Goal: Information Seeking & Learning: Learn about a topic

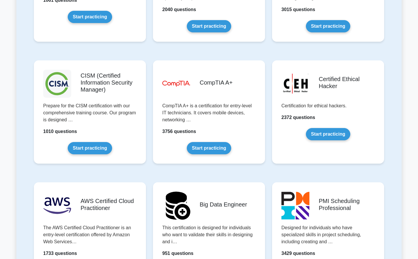
scroll to position [809, 0]
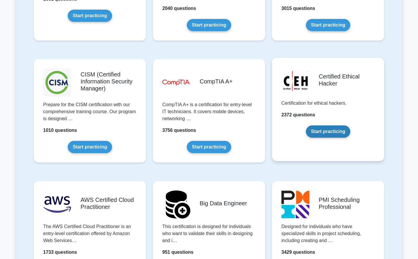
click at [322, 130] on link "Start practicing" at bounding box center [328, 132] width 44 height 12
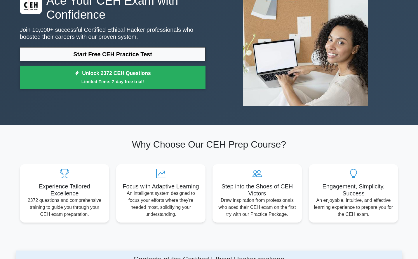
scroll to position [48, 0]
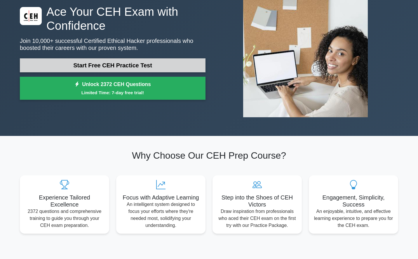
click at [77, 67] on link "Start Free CEH Practice Test" at bounding box center [113, 65] width 186 height 14
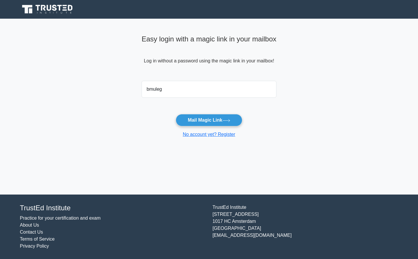
type input "bmulego"
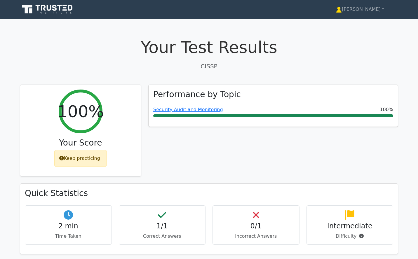
click at [58, 8] on icon at bounding box center [48, 9] width 56 height 11
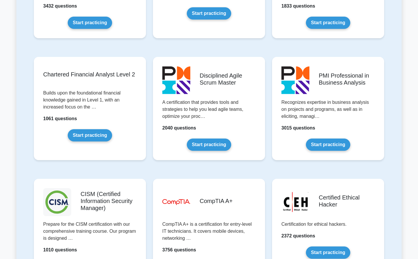
scroll to position [721, 0]
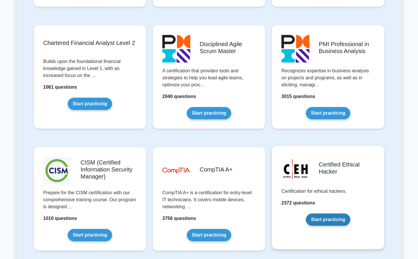
click at [319, 219] on link "Start practicing" at bounding box center [328, 220] width 44 height 12
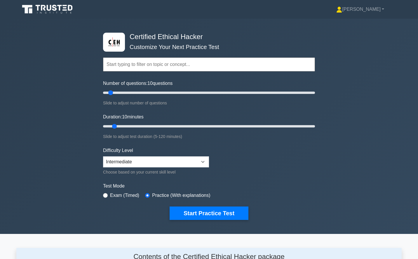
click at [59, 8] on icon at bounding box center [48, 9] width 56 height 11
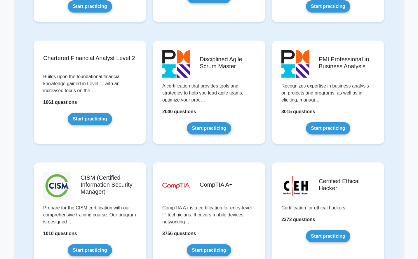
scroll to position [728, 0]
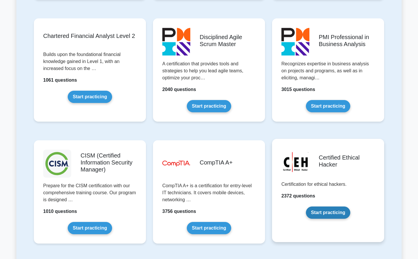
click at [327, 207] on link "Start practicing" at bounding box center [328, 213] width 44 height 12
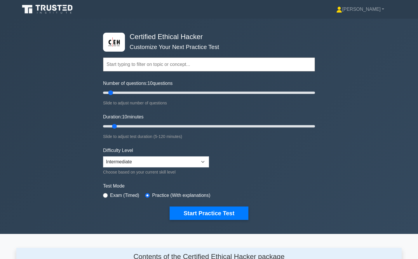
click at [50, 13] on icon at bounding box center [48, 9] width 56 height 11
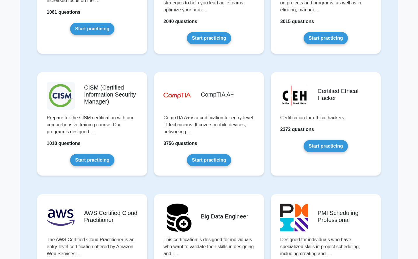
scroll to position [730, 0]
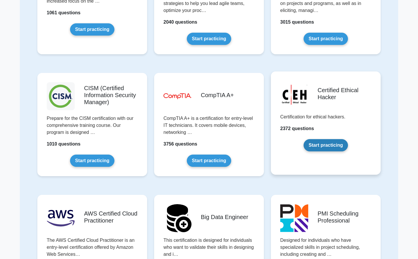
click at [332, 139] on link "Start practicing" at bounding box center [326, 145] width 44 height 12
